Goal: Task Accomplishment & Management: Manage account settings

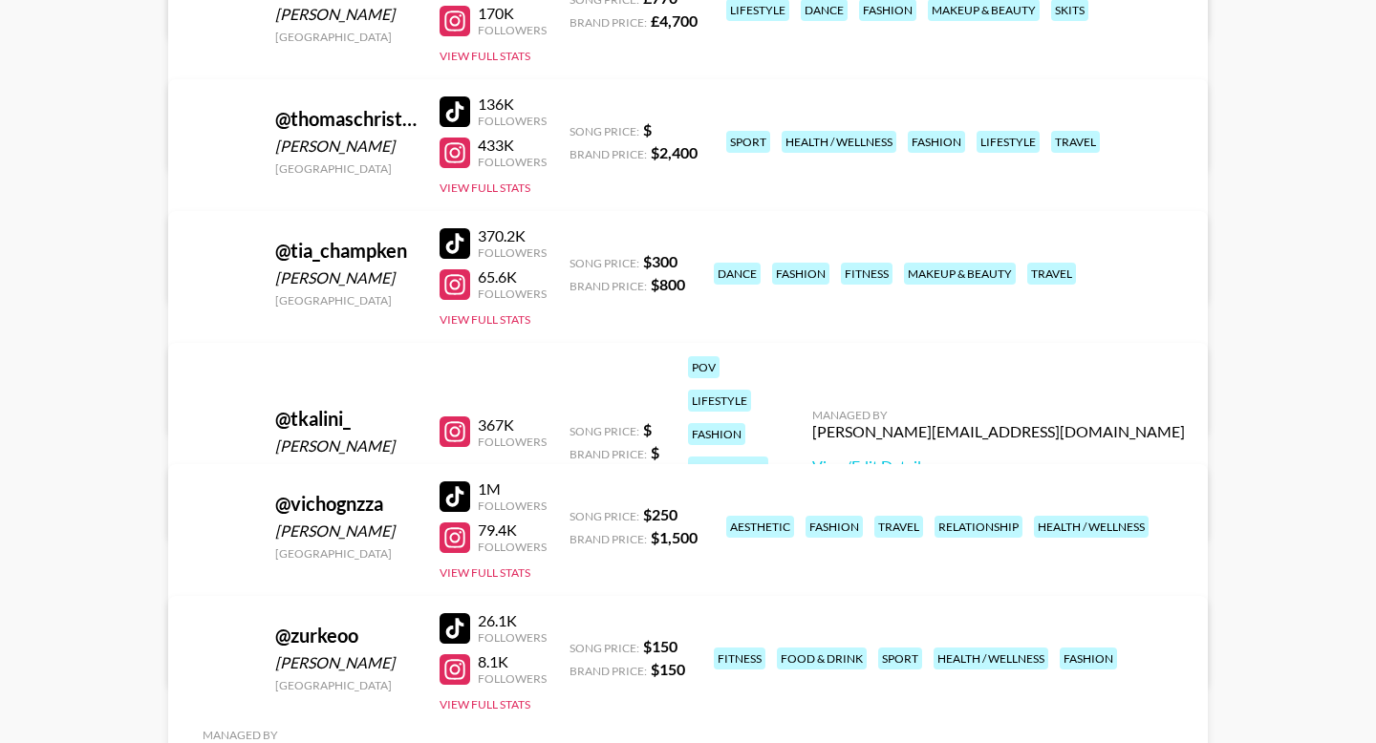
scroll to position [4263, 0]
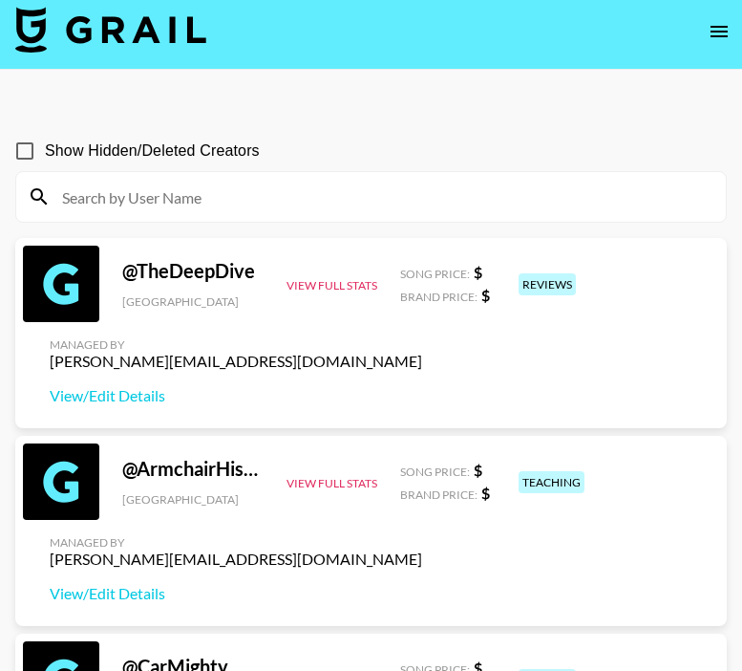
scroll to position [13, 0]
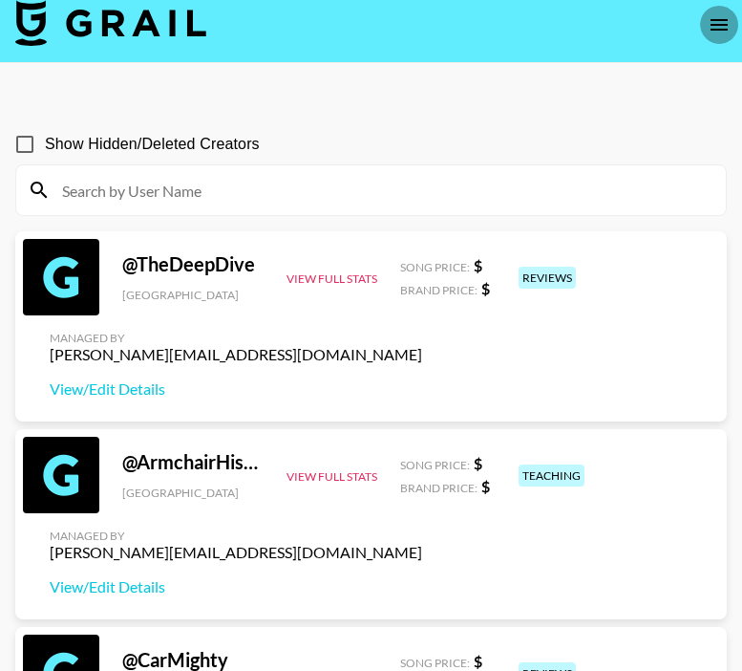
click at [723, 22] on icon "open drawer" at bounding box center [719, 24] width 23 height 23
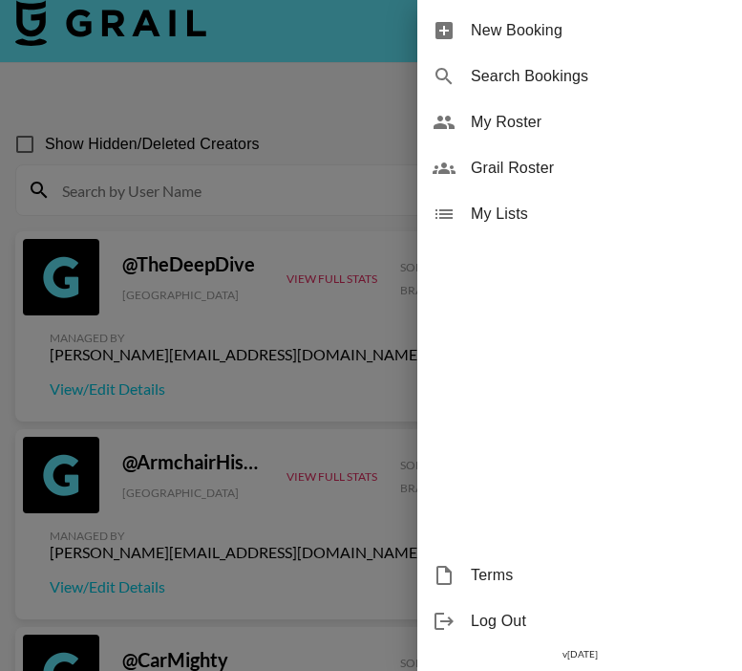
click at [527, 120] on span "My Roster" at bounding box center [599, 122] width 256 height 23
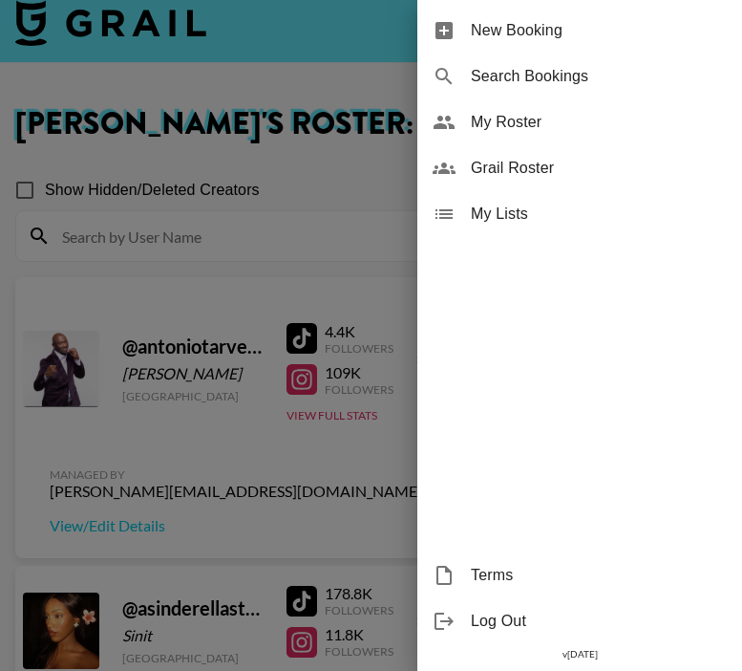
click at [253, 287] on div at bounding box center [371, 335] width 742 height 671
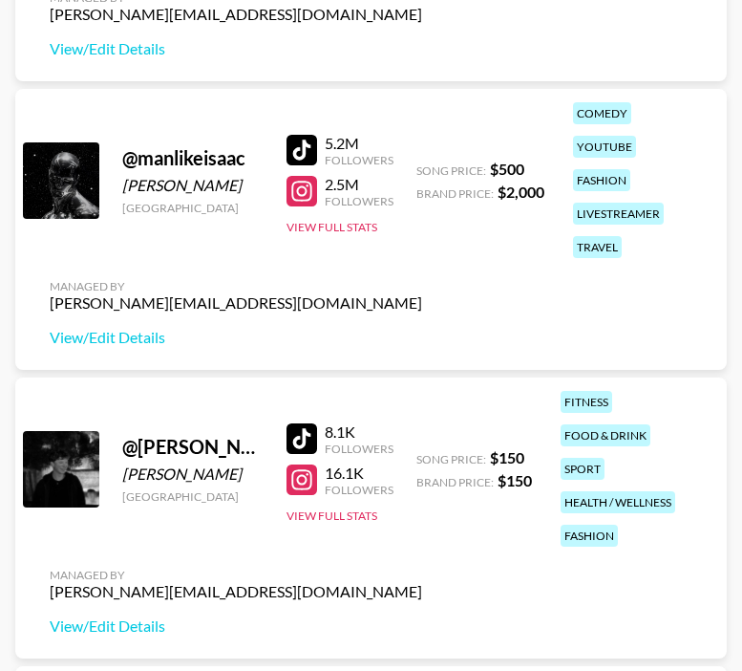
scroll to position [4323, 0]
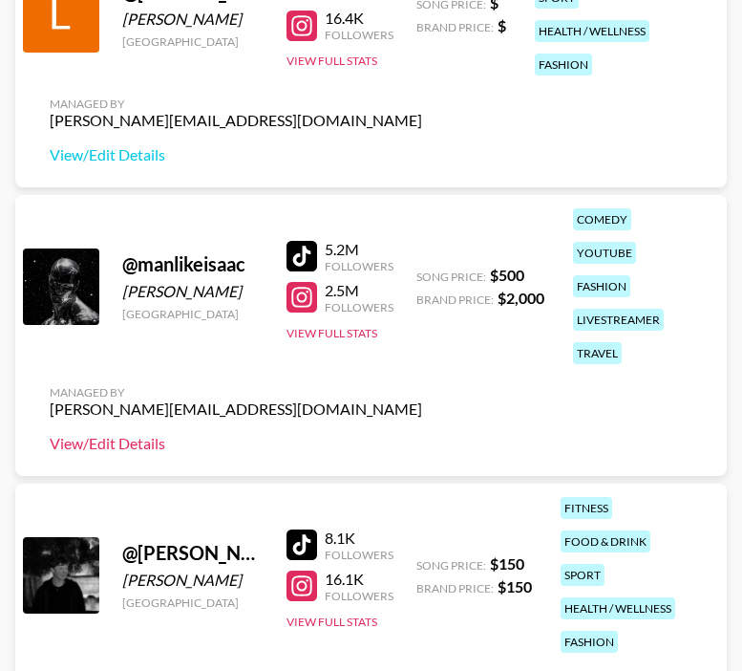
click at [140, 452] on link "View/Edit Details" at bounding box center [236, 443] width 373 height 19
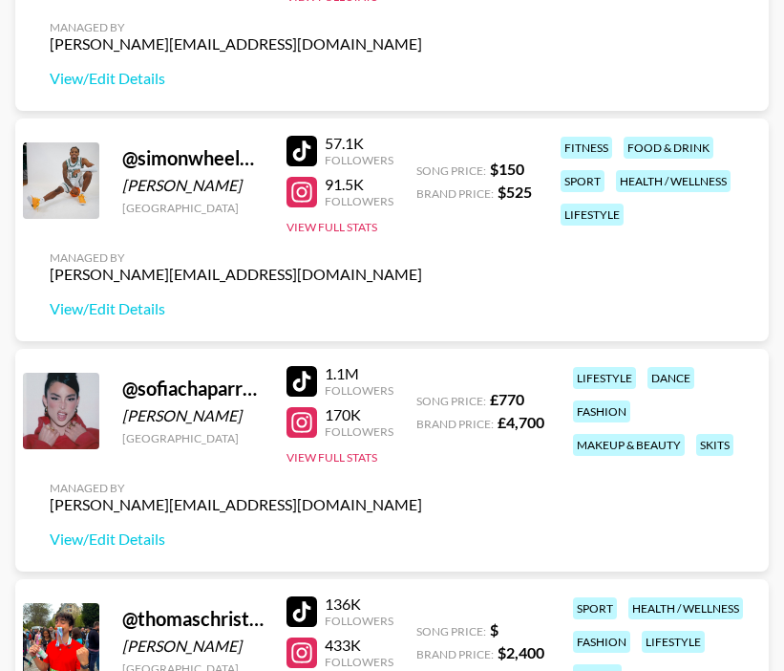
scroll to position [6988, 0]
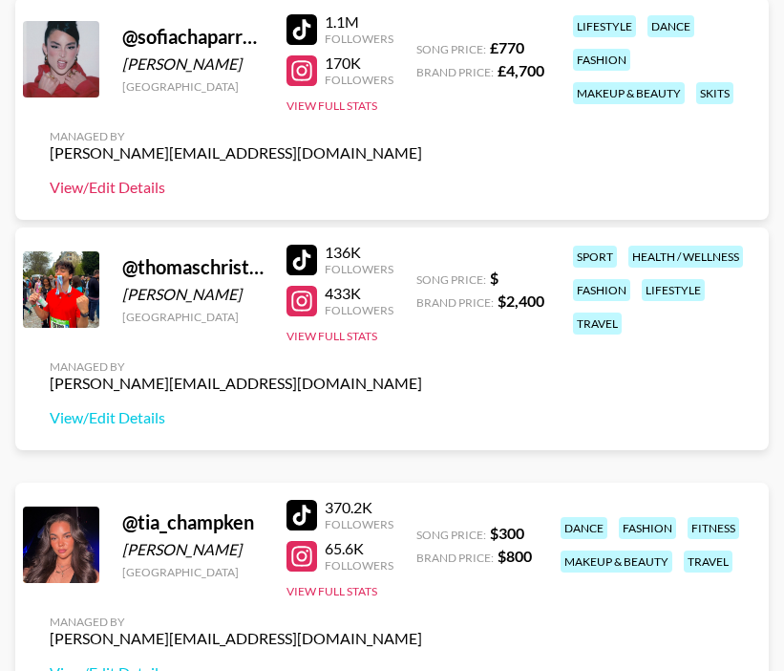
click at [137, 193] on link "View/Edit Details" at bounding box center [236, 187] width 373 height 19
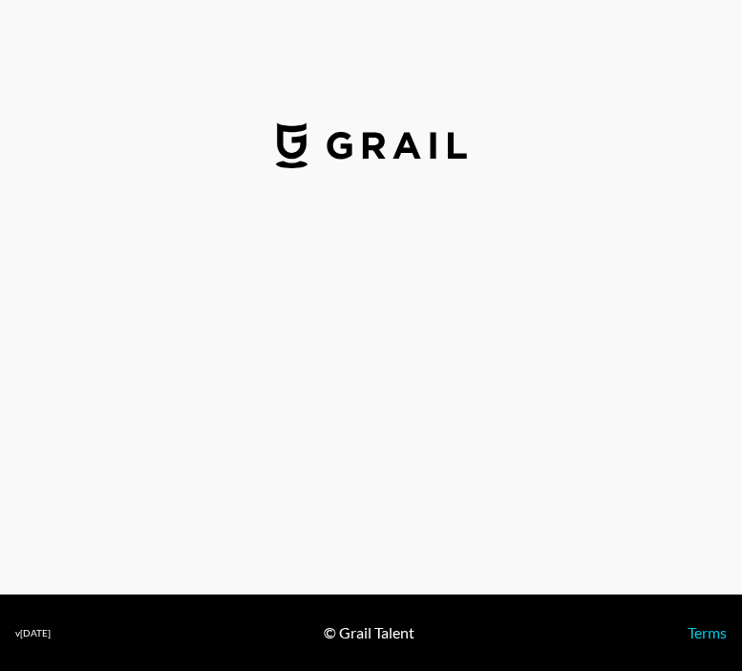
select select "USD"
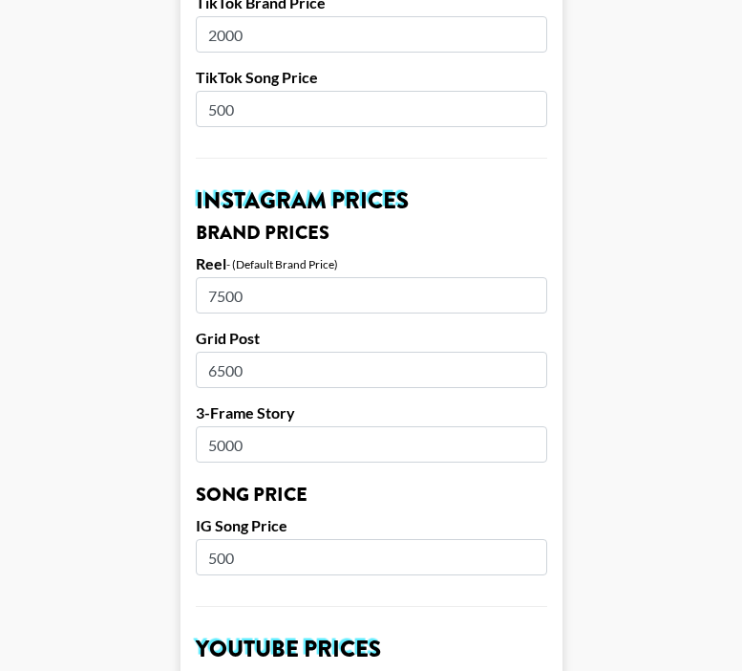
scroll to position [785, 0]
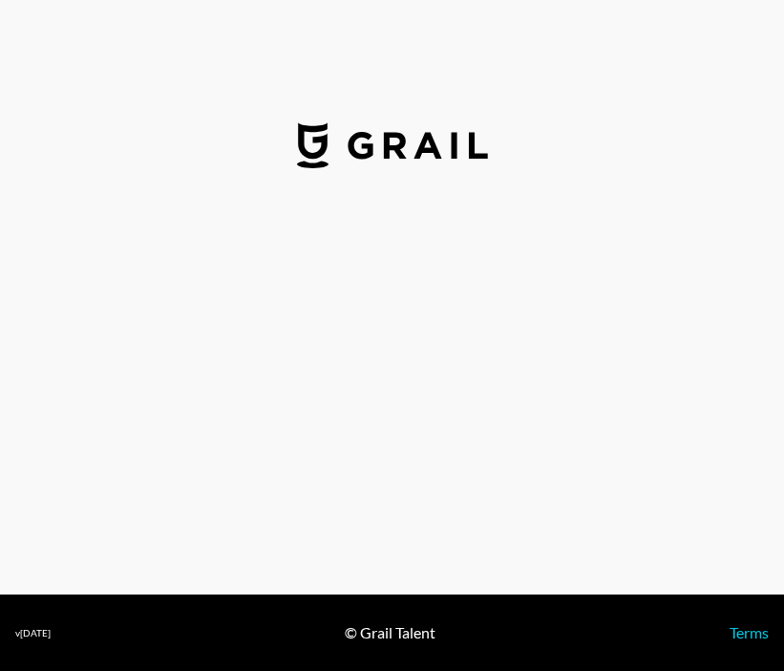
select select "GBP"
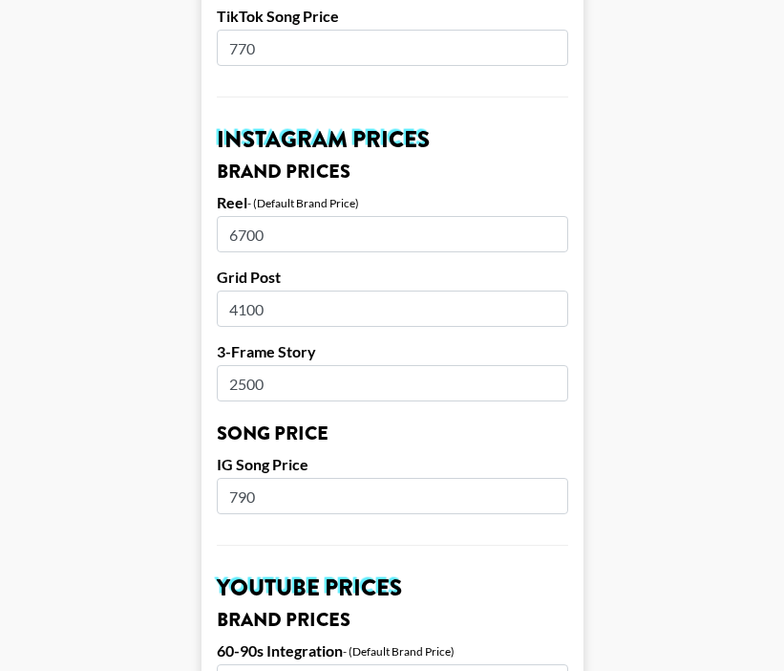
scroll to position [842, 0]
